Goal: Transaction & Acquisition: Purchase product/service

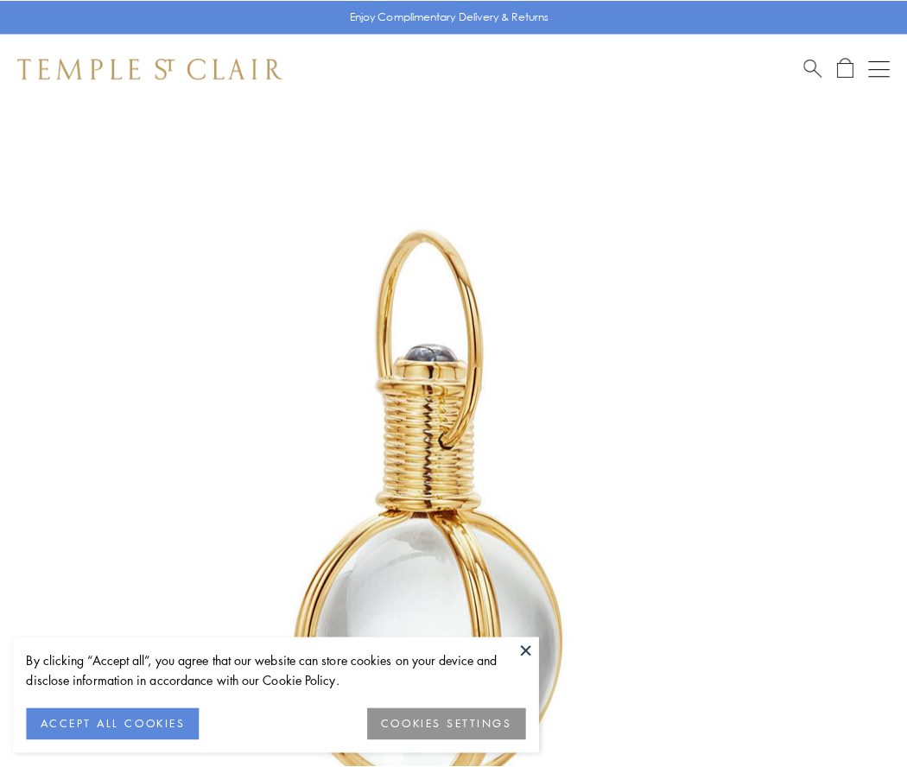
scroll to position [451, 0]
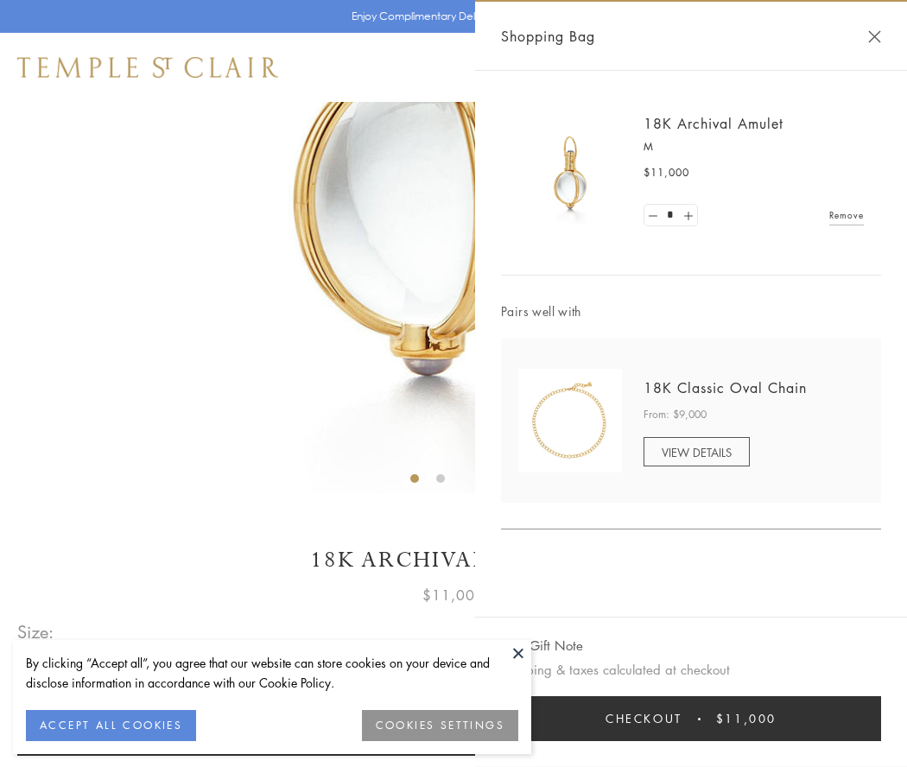
click at [691, 719] on button "Checkout $11,000" at bounding box center [691, 718] width 380 height 45
